Goal: Obtain resource: Download file/media

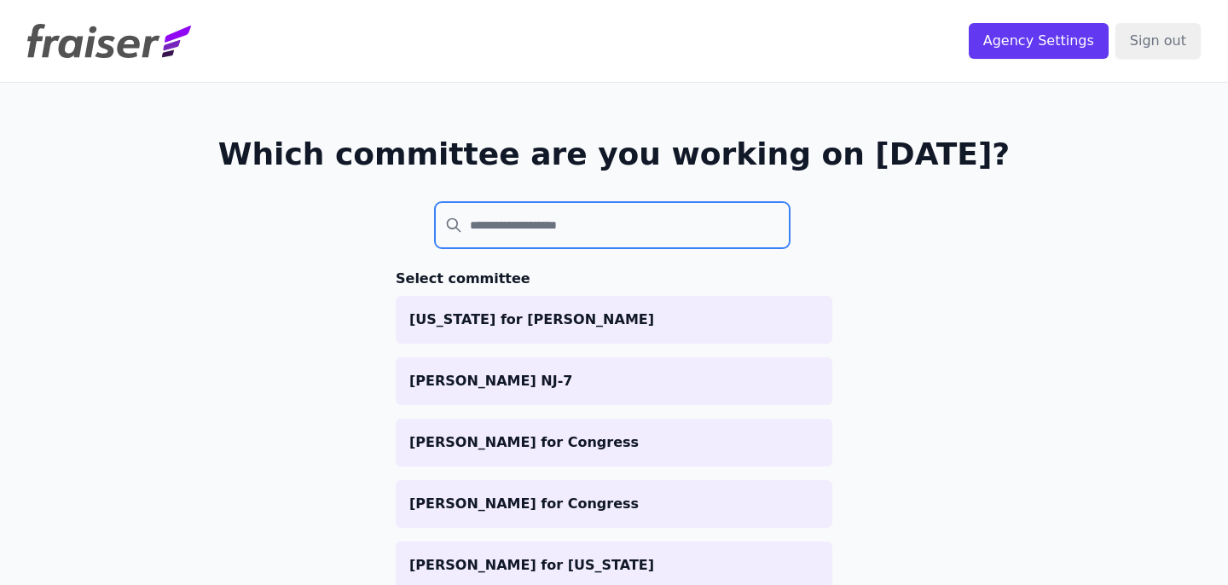
click at [492, 246] on input "search" at bounding box center [612, 225] width 355 height 46
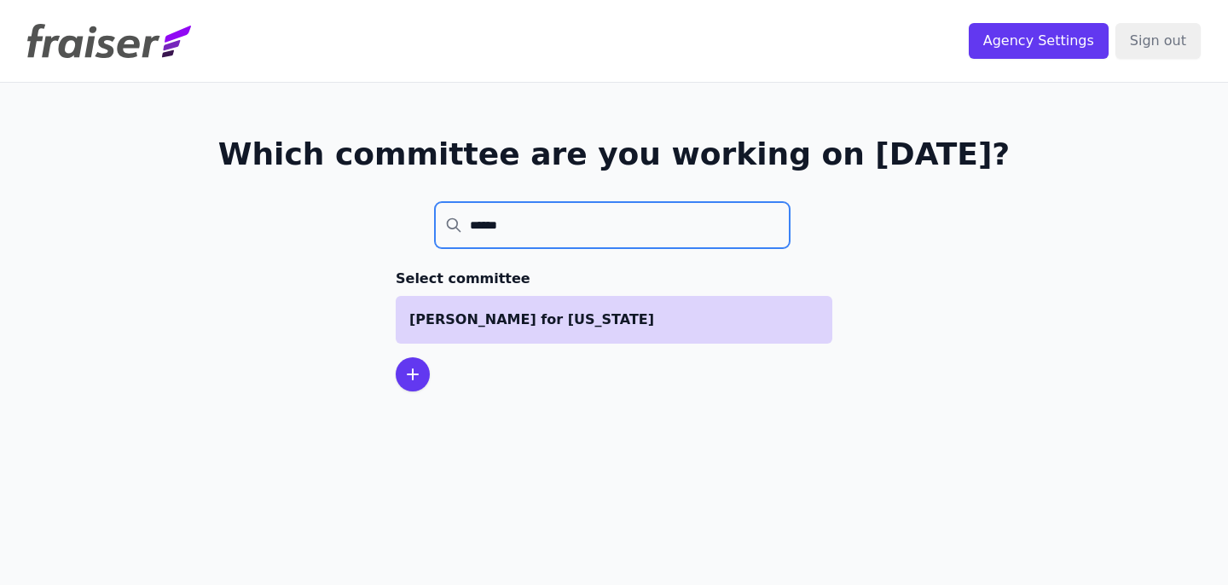
type input "******"
click at [500, 308] on li "[PERSON_NAME] for [US_STATE]" at bounding box center [614, 320] width 437 height 48
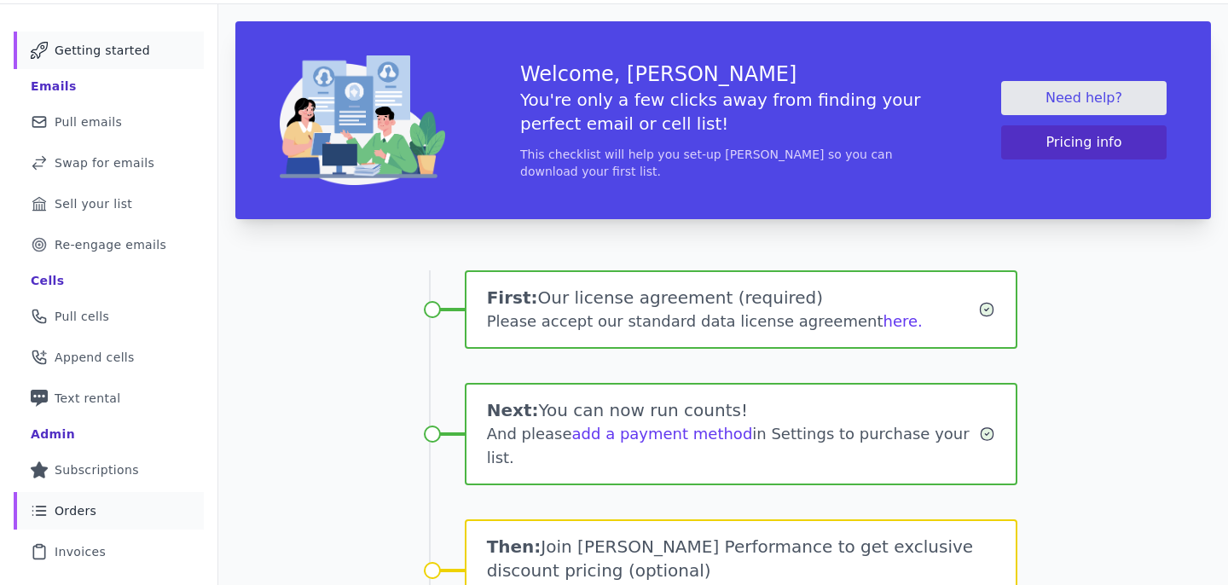
scroll to position [82, 0]
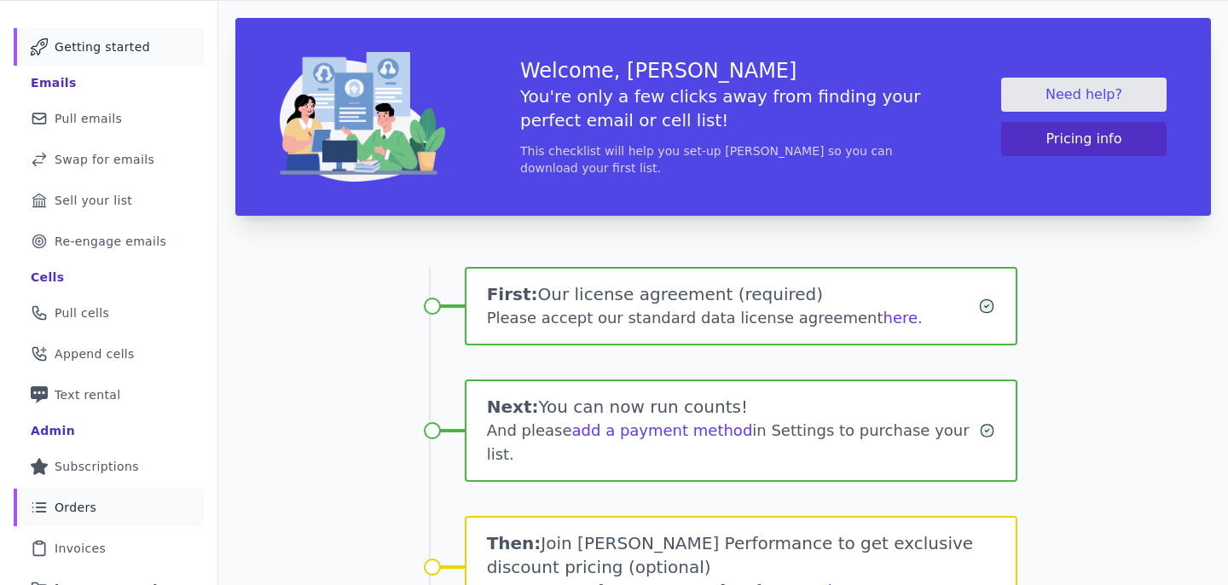
click at [90, 502] on span "Orders" at bounding box center [76, 507] width 42 height 17
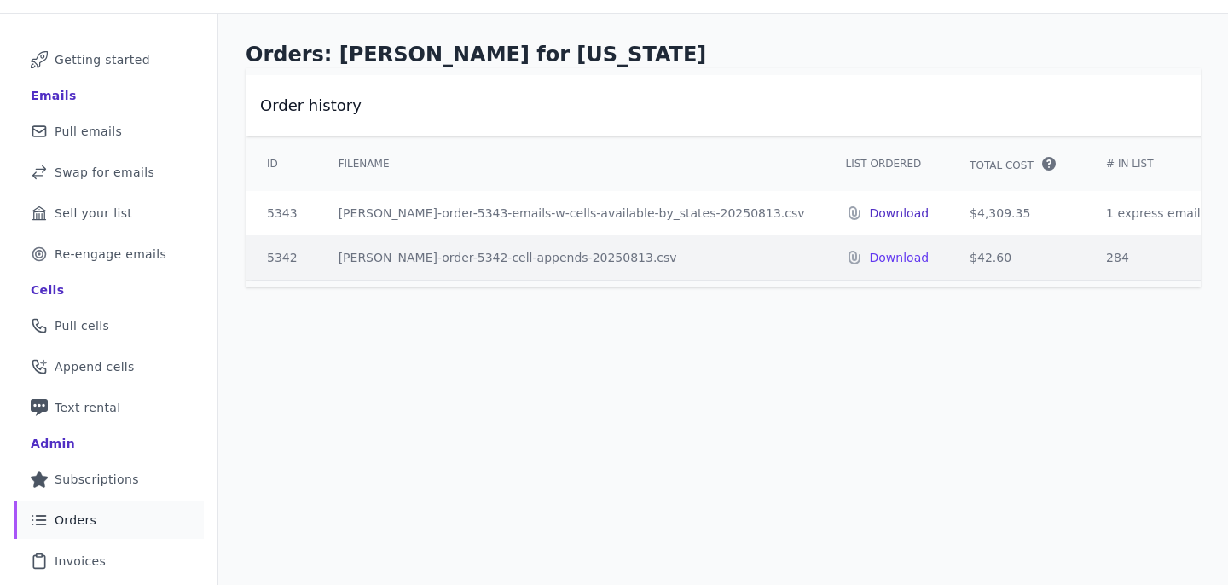
click at [870, 211] on p "Download" at bounding box center [900, 213] width 60 height 17
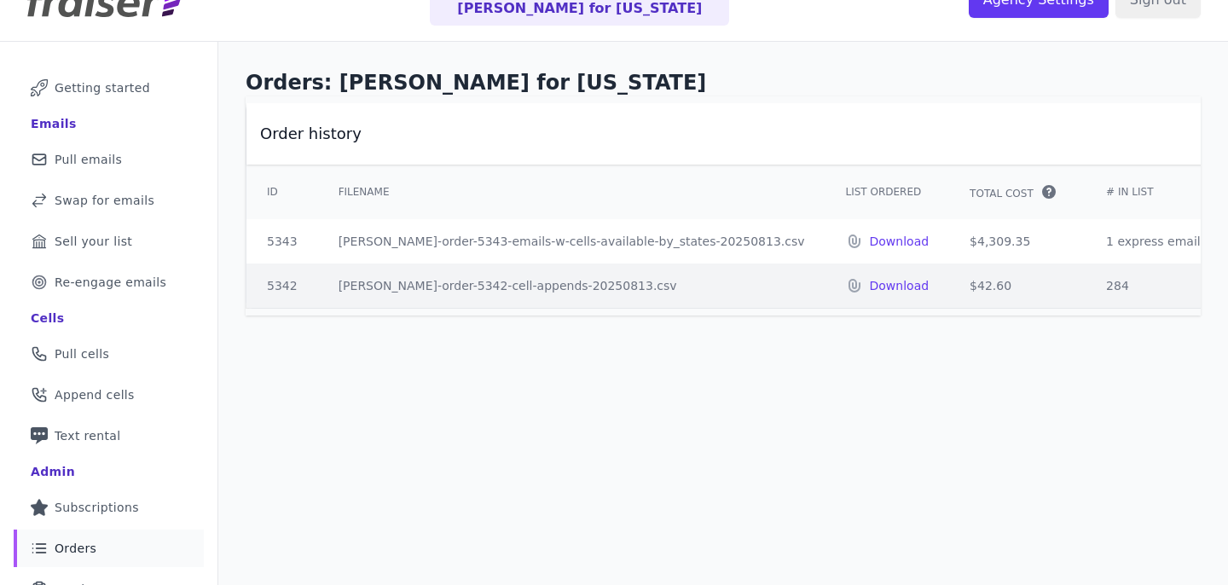
scroll to position [17, 0]
